Goal: Information Seeking & Learning: Learn about a topic

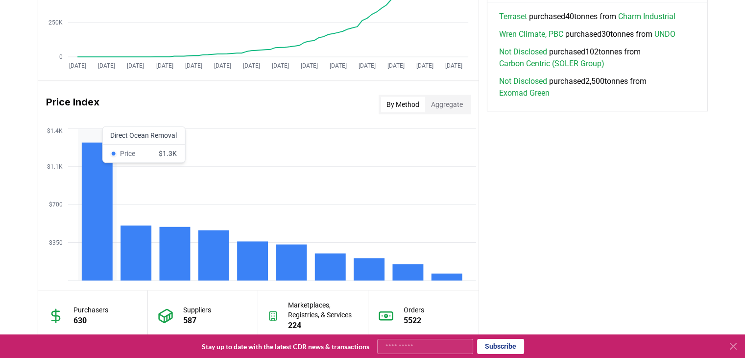
scroll to position [735, 0]
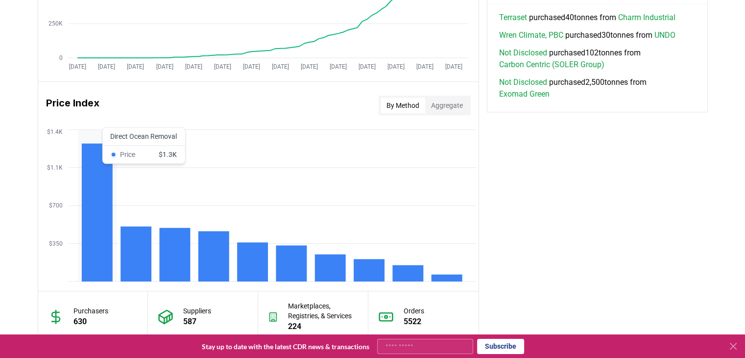
click at [94, 234] on rect at bounding box center [96, 212] width 31 height 138
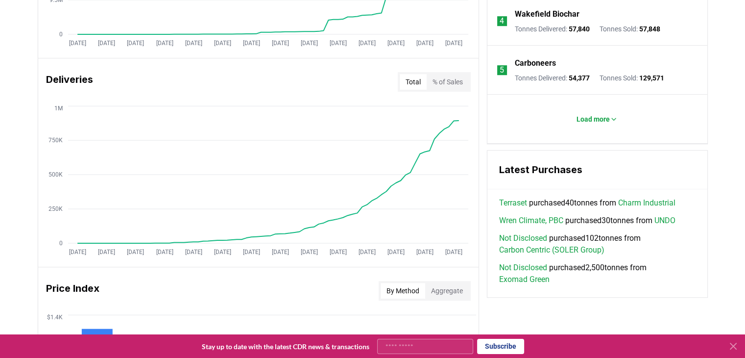
scroll to position [549, 0]
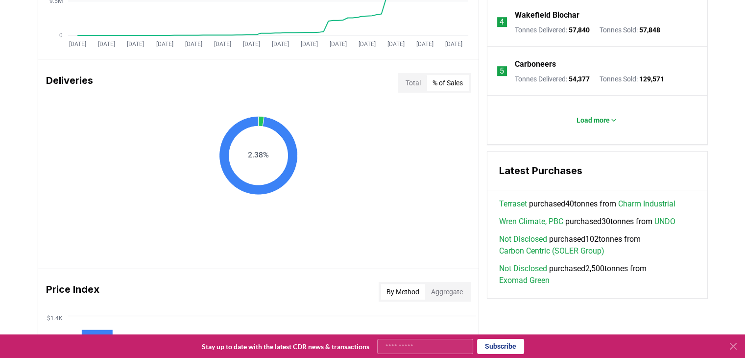
click at [446, 81] on button "% of Sales" at bounding box center [448, 83] width 42 height 16
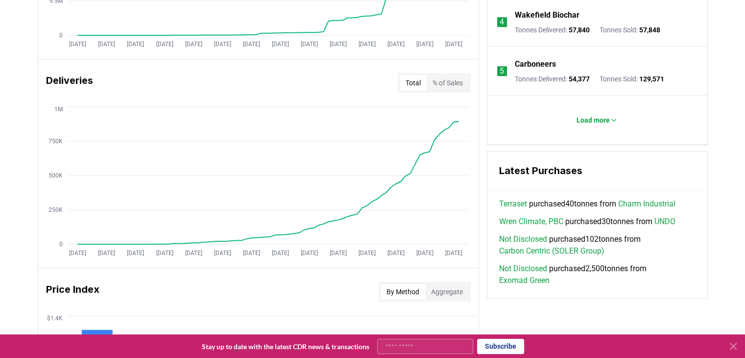
click at [411, 82] on button "Total" at bounding box center [413, 83] width 27 height 16
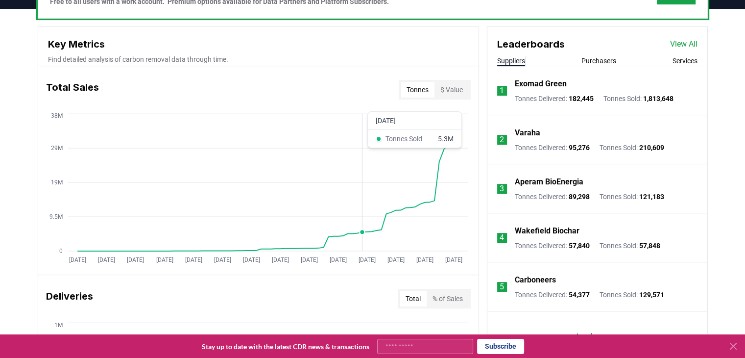
scroll to position [333, 0]
click at [451, 118] on icon "Jan 2019 Jul 2019 Jan 2020 Jul 2020 Jan 2021 Jul 2021 Jan 2022 Jul 2022 Jan 202…" at bounding box center [254, 189] width 432 height 157
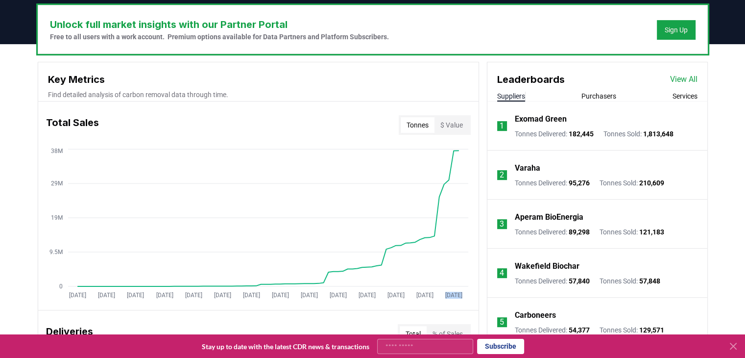
scroll to position [298, 0]
click at [690, 79] on link "View All" at bounding box center [683, 79] width 27 height 12
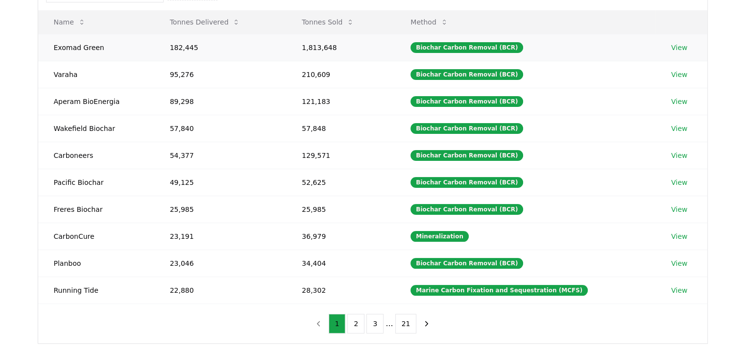
scroll to position [124, 0]
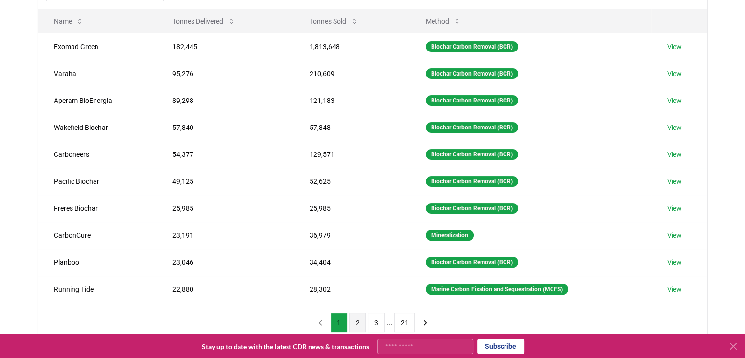
click at [359, 322] on button "2" at bounding box center [357, 322] width 17 height 20
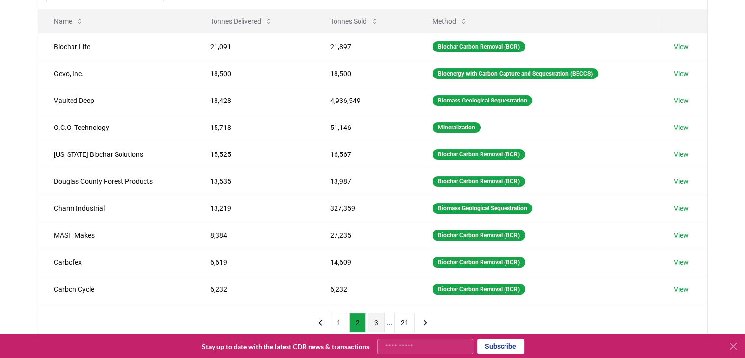
click at [373, 322] on button "3" at bounding box center [376, 322] width 17 height 20
